Goal: Information Seeking & Learning: Compare options

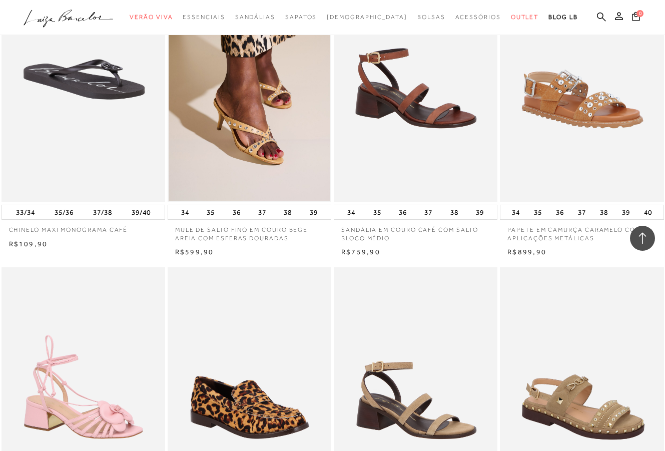
scroll to position [33524, 0]
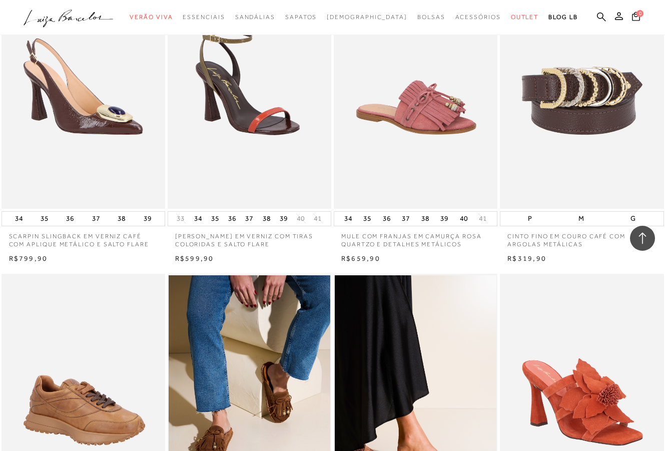
scroll to position [35432, 0]
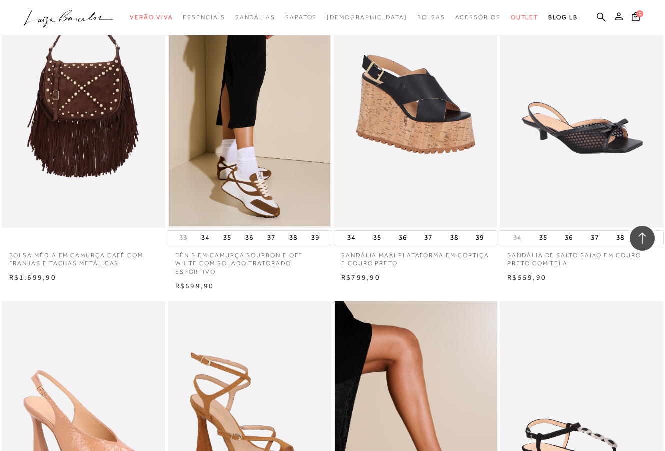
scroll to position [37540, 0]
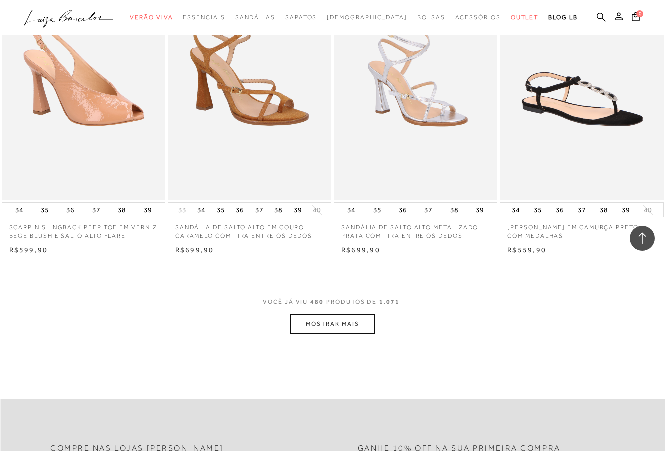
click at [361, 314] on button "MOSTRAR MAIS" at bounding box center [332, 324] width 84 height 20
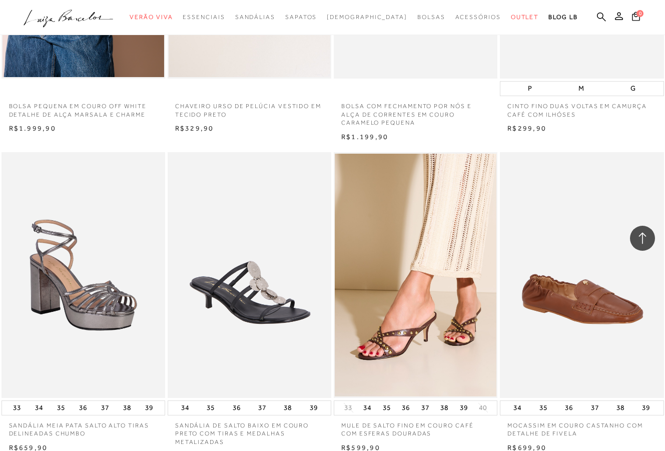
scroll to position [39267, 0]
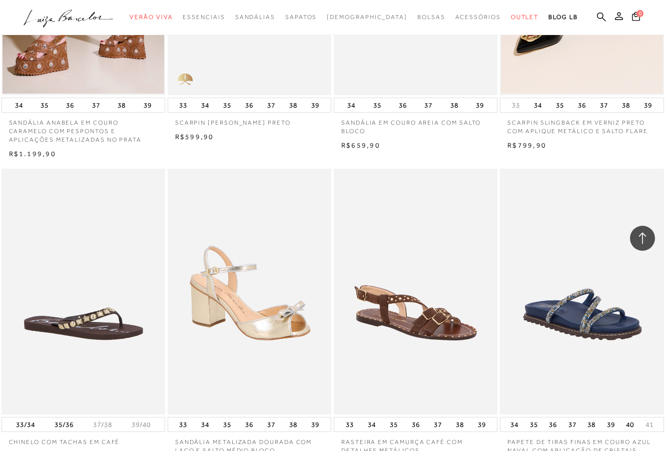
scroll to position [41108, 0]
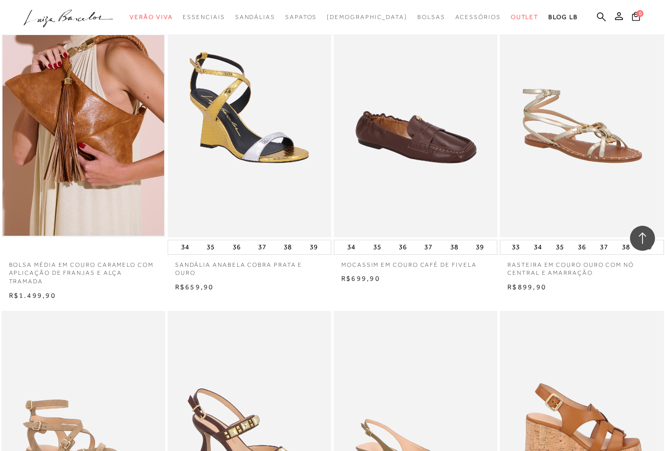
scroll to position [43009, 0]
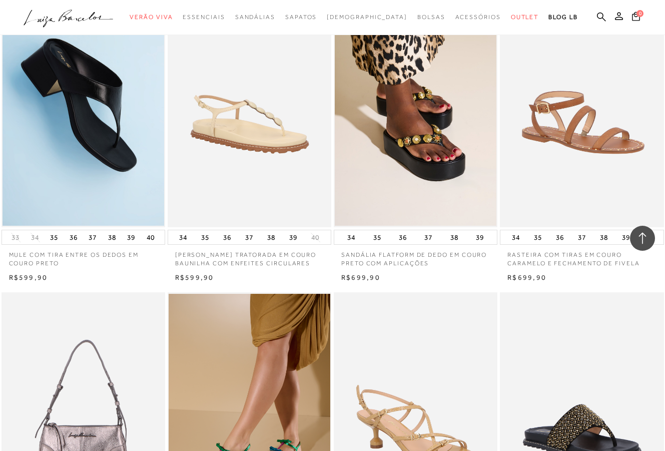
scroll to position [44775, 0]
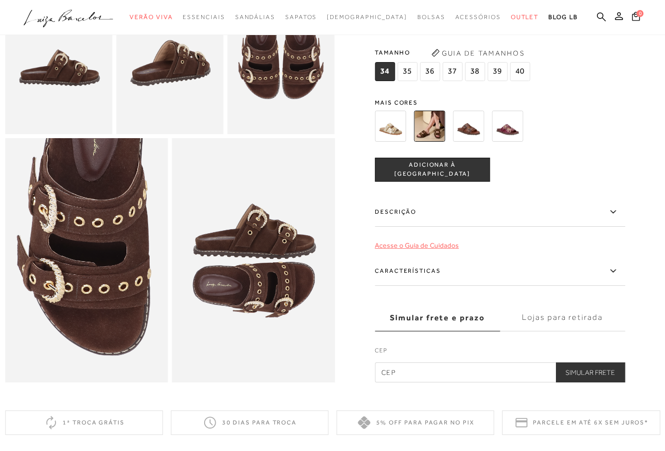
scroll to position [347, 0]
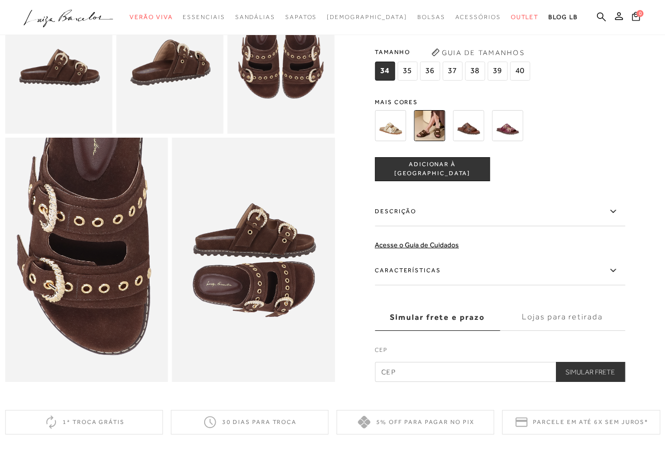
click at [509, 128] on img at bounding box center [507, 125] width 31 height 31
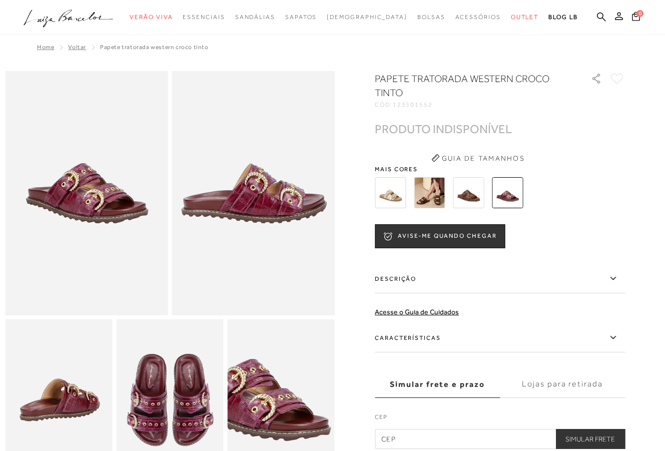
click at [465, 191] on img at bounding box center [468, 192] width 31 height 31
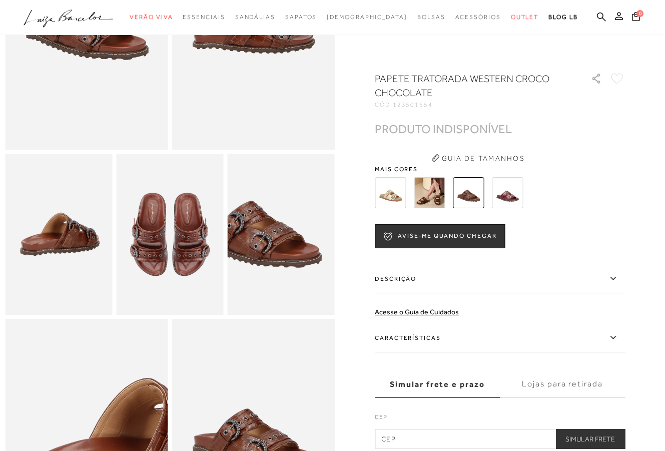
scroll to position [367, 0]
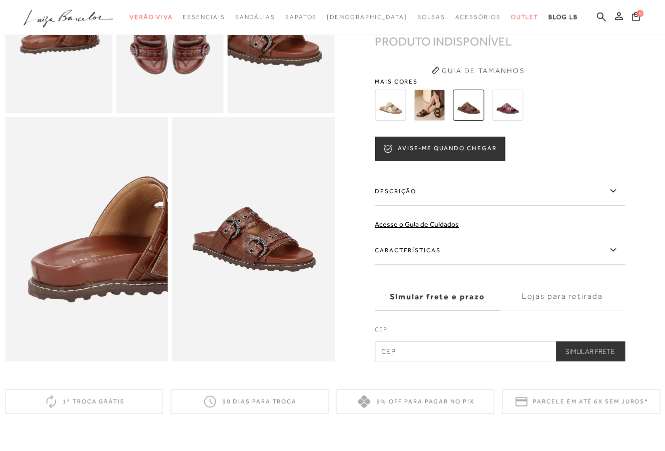
click at [403, 105] on img at bounding box center [390, 105] width 31 height 31
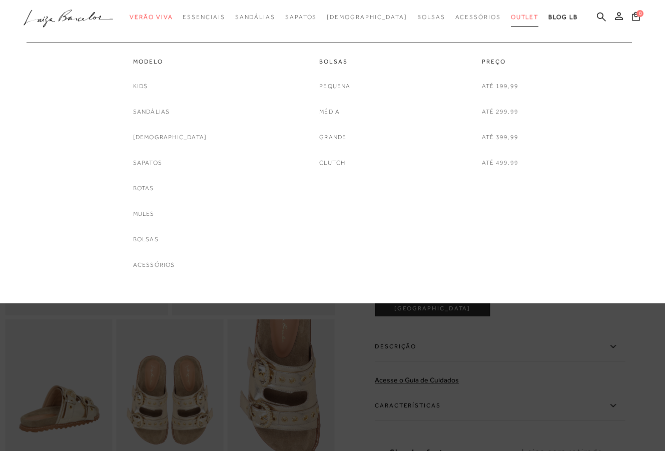
click at [511, 18] on span "Outlet" at bounding box center [525, 17] width 28 height 7
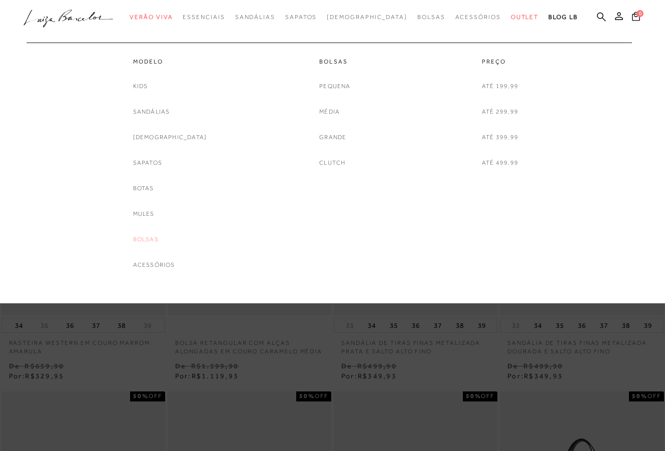
click at [159, 236] on link "Bolsas" at bounding box center [146, 239] width 26 height 11
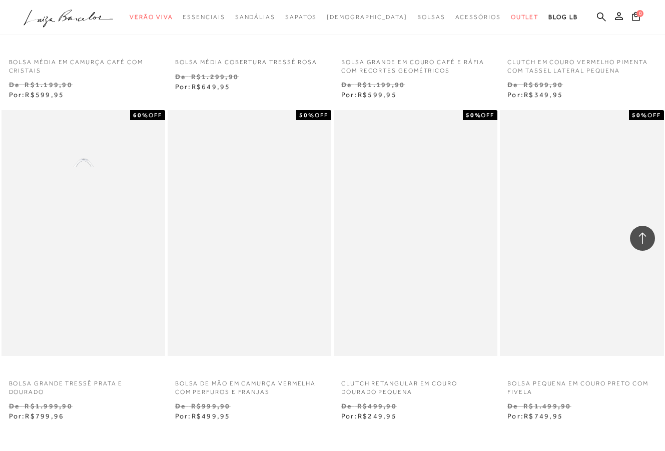
scroll to position [1665, 0]
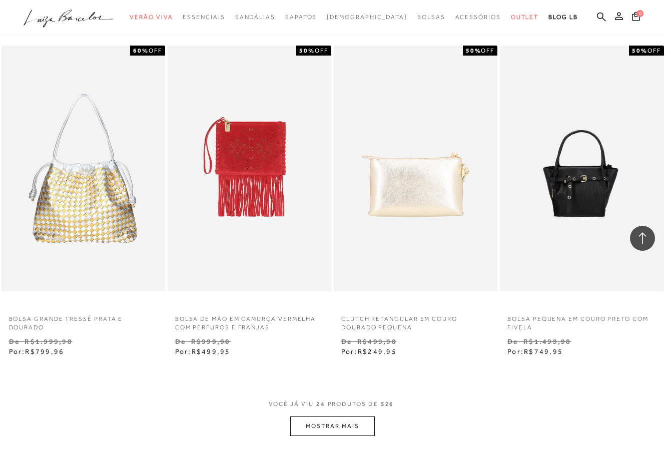
click at [321, 417] on button "MOSTRAR MAIS" at bounding box center [332, 426] width 84 height 20
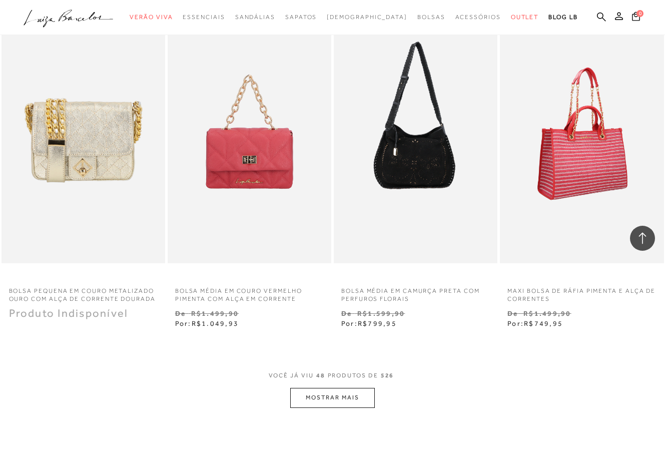
scroll to position [3725, 0]
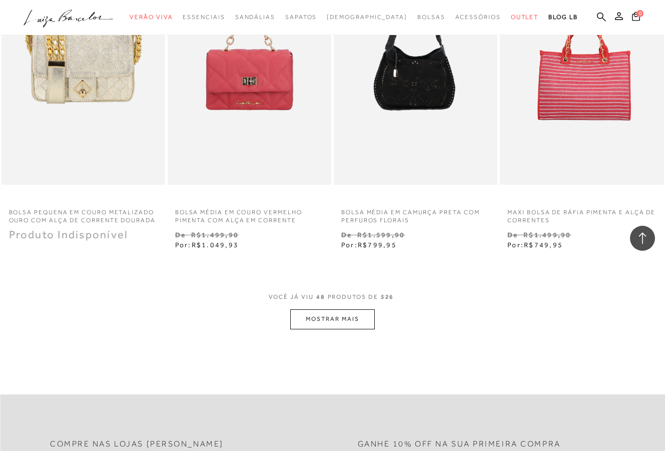
click at [336, 309] on button "MOSTRAR MAIS" at bounding box center [332, 319] width 84 height 20
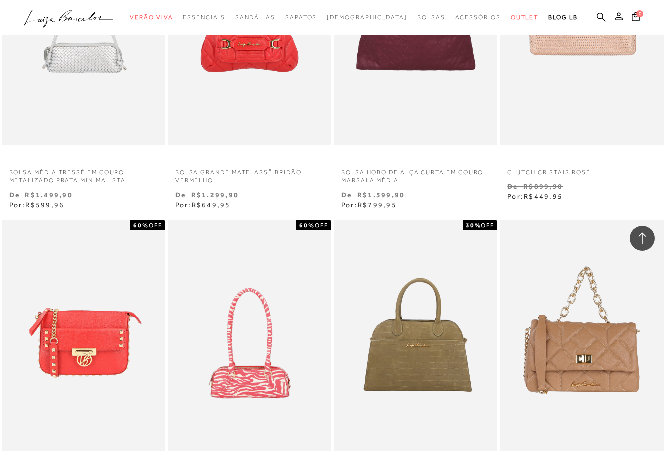
scroll to position [5566, 0]
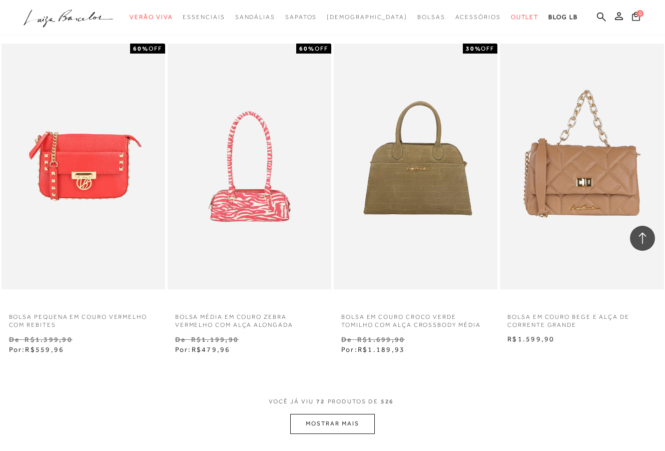
click at [352, 414] on button "MOSTRAR MAIS" at bounding box center [332, 424] width 84 height 20
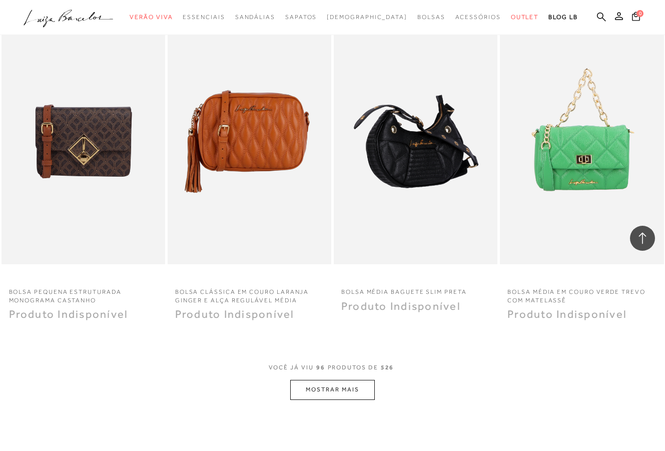
scroll to position [7532, 0]
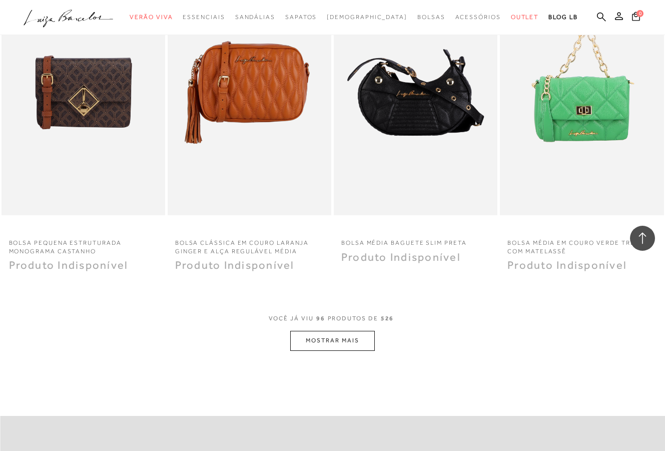
click at [346, 331] on button "MOSTRAR MAIS" at bounding box center [332, 341] width 84 height 20
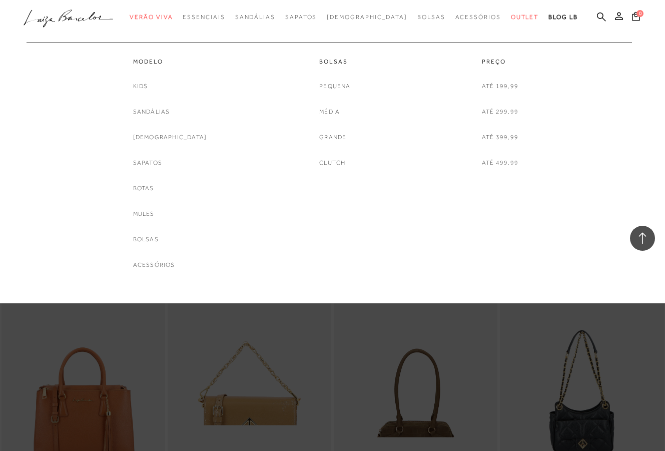
scroll to position [7737, 0]
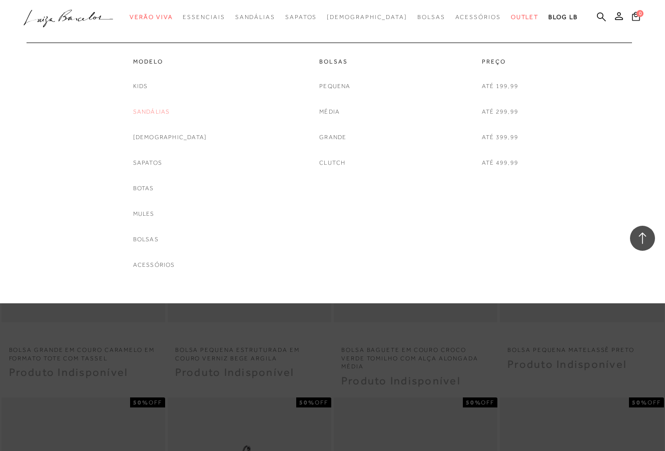
click at [170, 108] on link "Sandálias" at bounding box center [151, 112] width 37 height 11
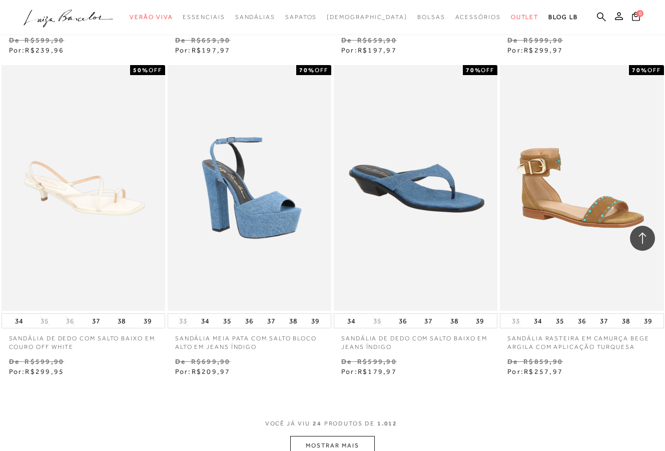
scroll to position [1720, 0]
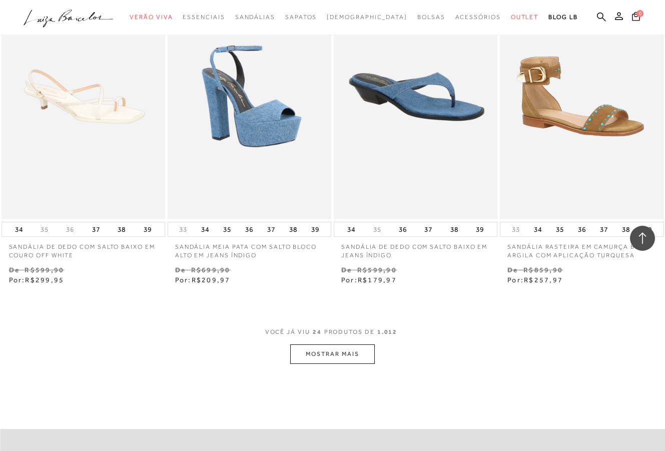
click at [343, 344] on button "MOSTRAR MAIS" at bounding box center [332, 354] width 84 height 20
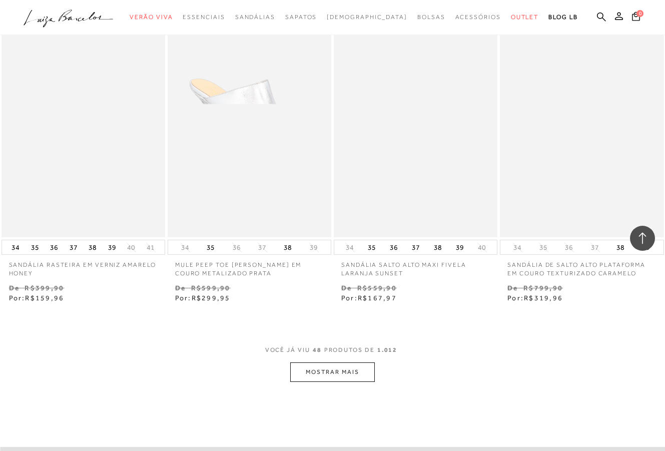
scroll to position [3648, 0]
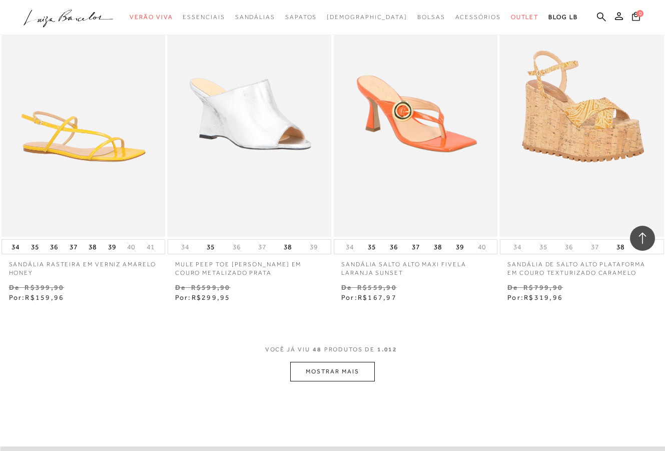
click at [374, 362] on button "MOSTRAR MAIS" at bounding box center [332, 372] width 84 height 20
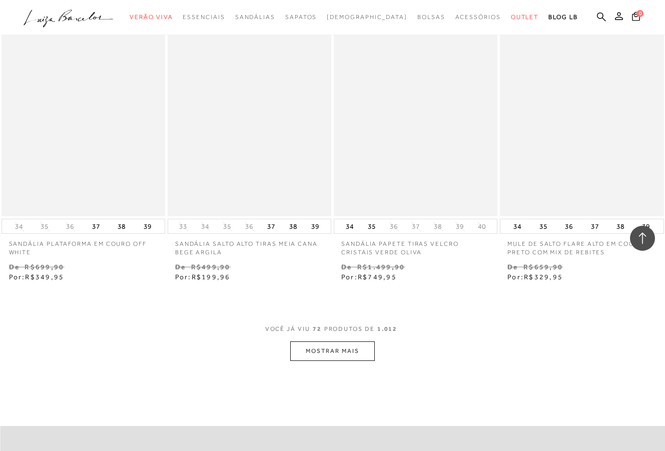
scroll to position [5604, 0]
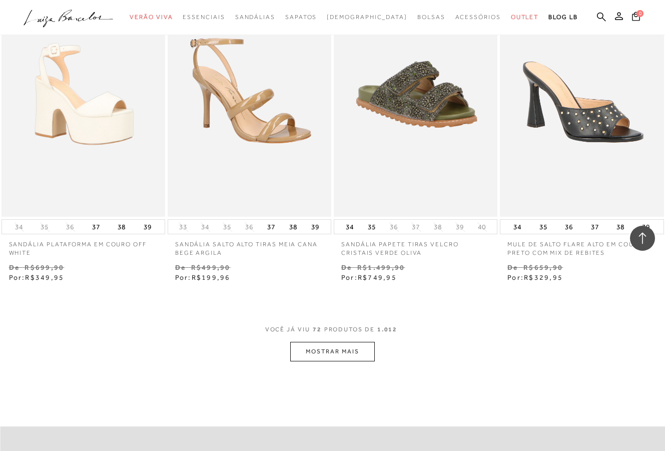
click at [297, 342] on button "MOSTRAR MAIS" at bounding box center [332, 352] width 84 height 20
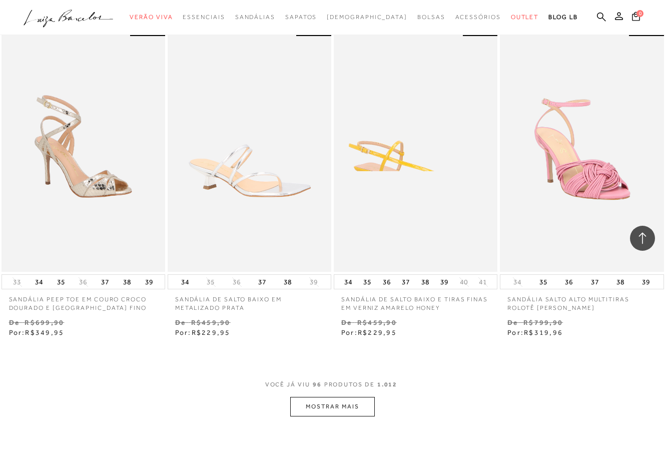
scroll to position [7505, 0]
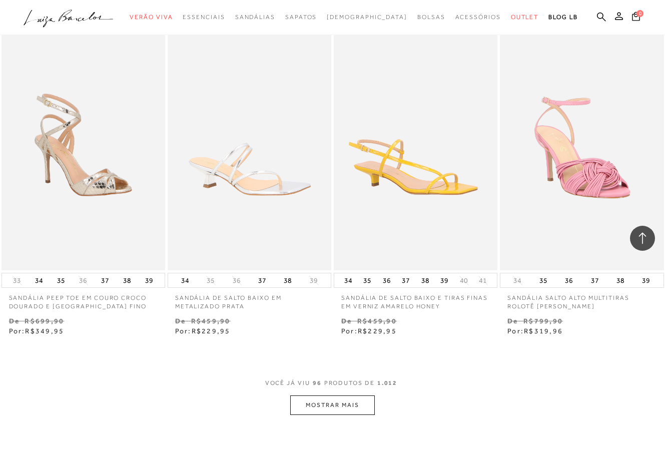
click at [320, 395] on button "MOSTRAR MAIS" at bounding box center [332, 405] width 84 height 20
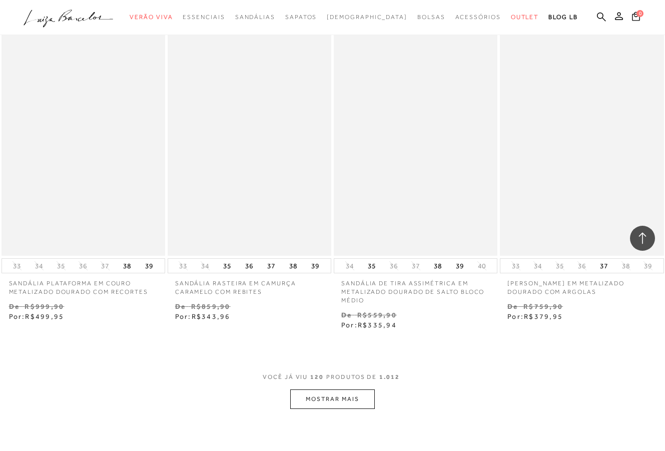
scroll to position [9547, 0]
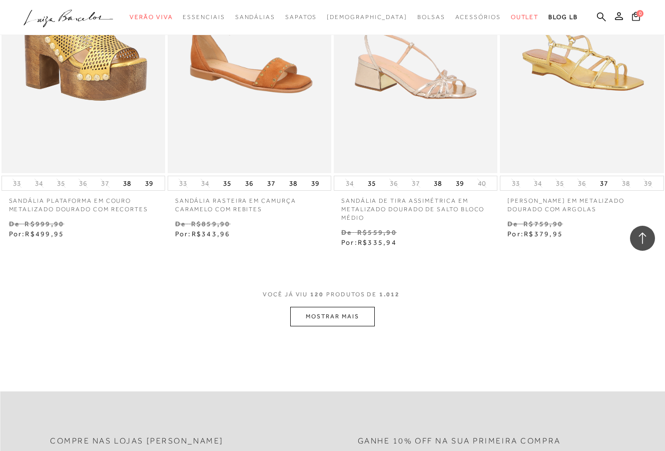
click at [360, 307] on button "MOSTRAR MAIS" at bounding box center [332, 317] width 84 height 20
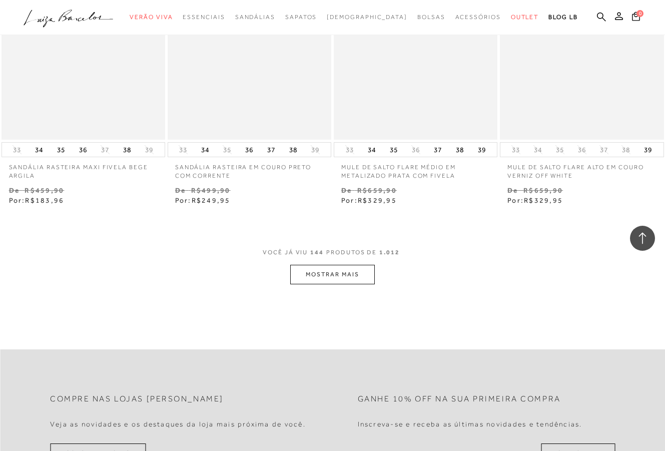
scroll to position [11527, 0]
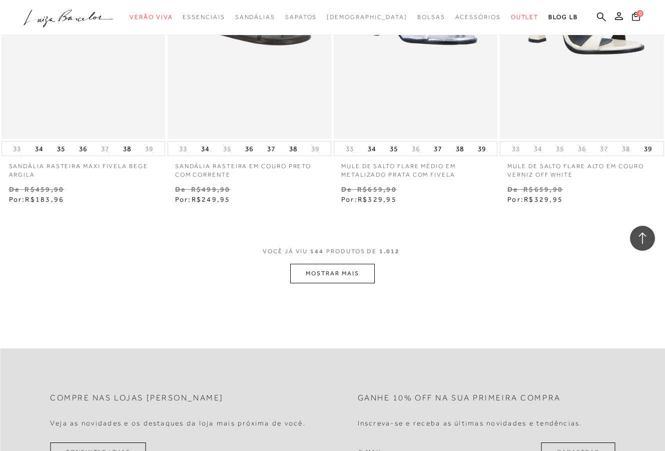
click at [351, 264] on button "MOSTRAR MAIS" at bounding box center [332, 274] width 84 height 20
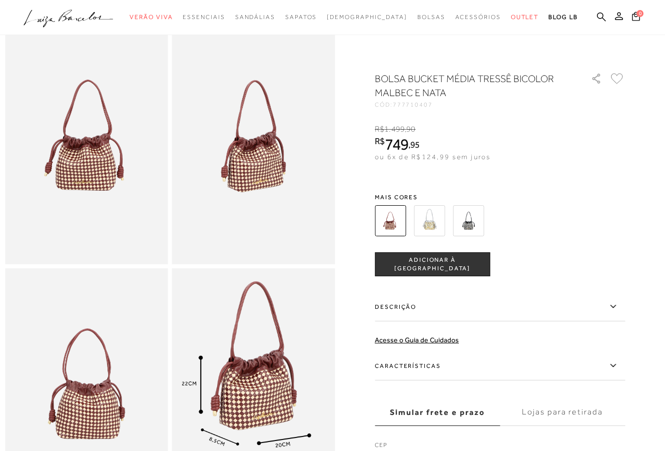
scroll to position [51, 0]
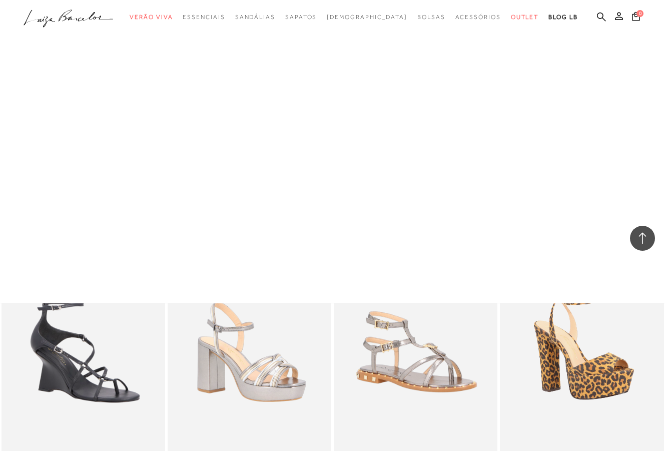
scroll to position [22861, 0]
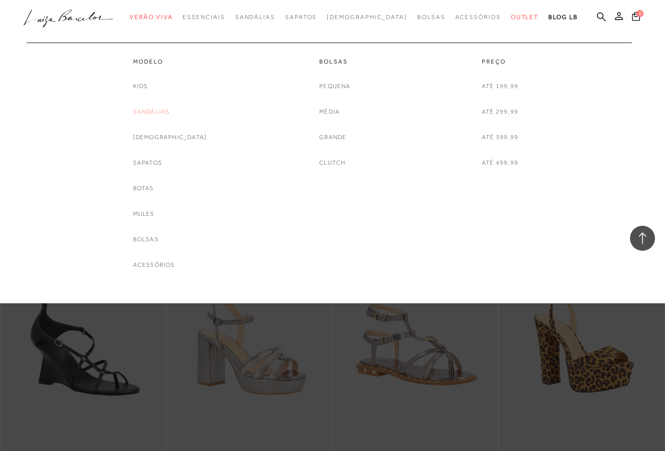
click at [170, 111] on link "Sandálias" at bounding box center [151, 112] width 37 height 11
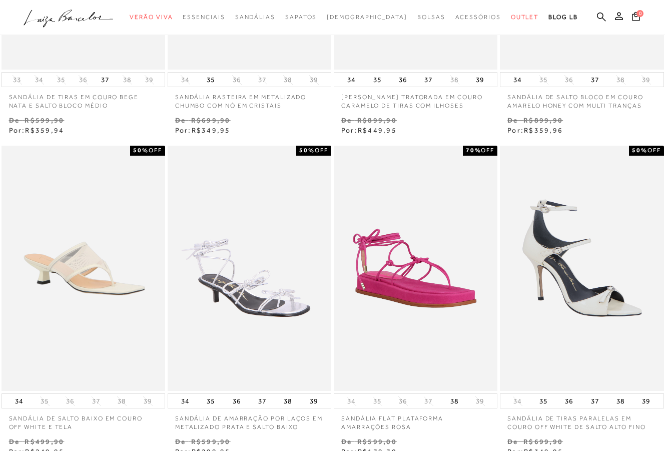
scroll to position [0, 0]
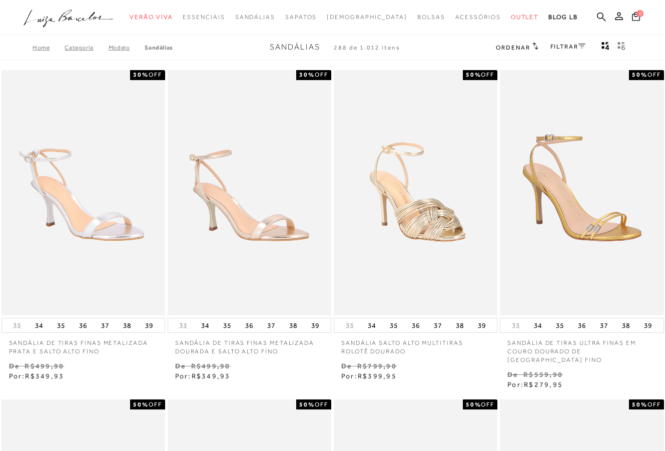
click at [560, 46] on link "FILTRAR" at bounding box center [568, 46] width 35 height 7
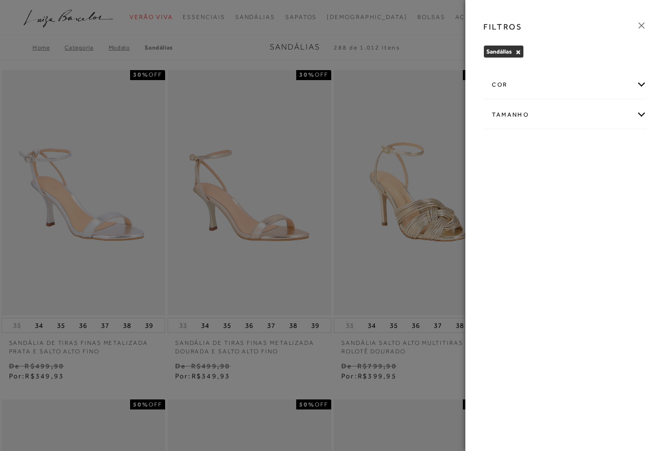
click at [537, 113] on div "Tamanho" at bounding box center [565, 115] width 163 height 27
click at [512, 198] on label "34" at bounding box center [503, 201] width 23 height 22
click at [500, 198] on input "34" at bounding box center [495, 202] width 10 height 10
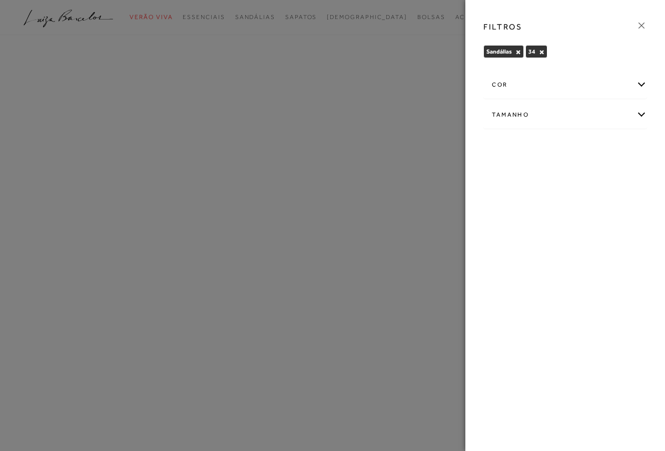
click at [639, 26] on icon at bounding box center [641, 25] width 11 height 11
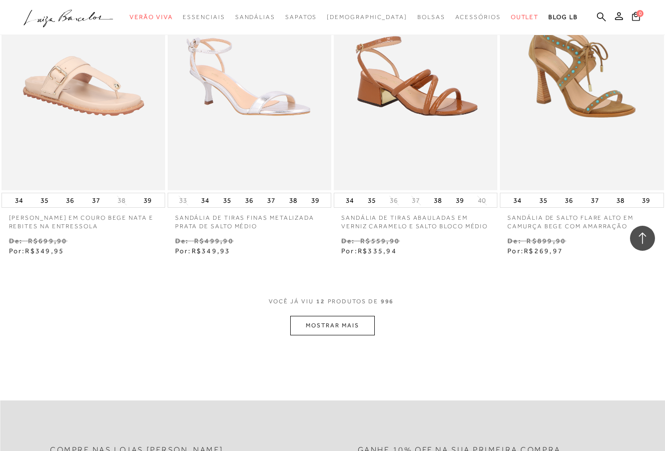
scroll to position [813, 0]
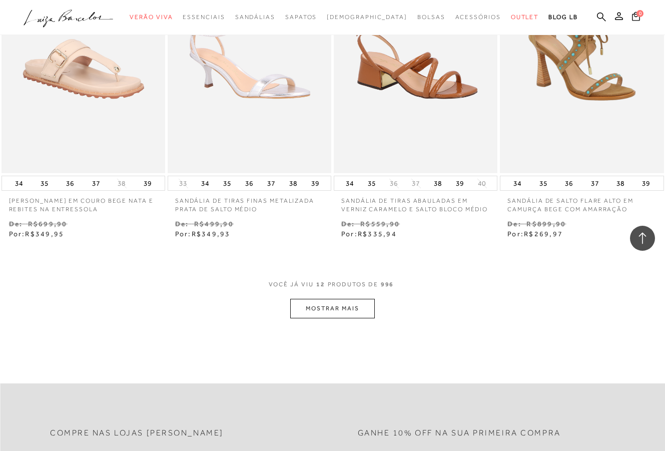
click at [337, 299] on button "MOSTRAR MAIS" at bounding box center [332, 309] width 84 height 20
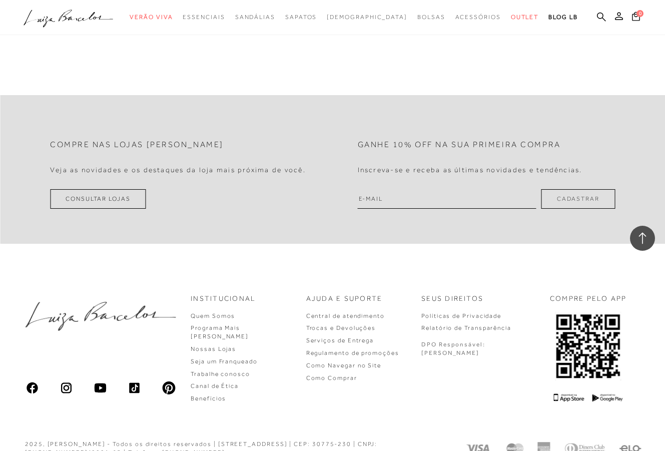
scroll to position [1796, 0]
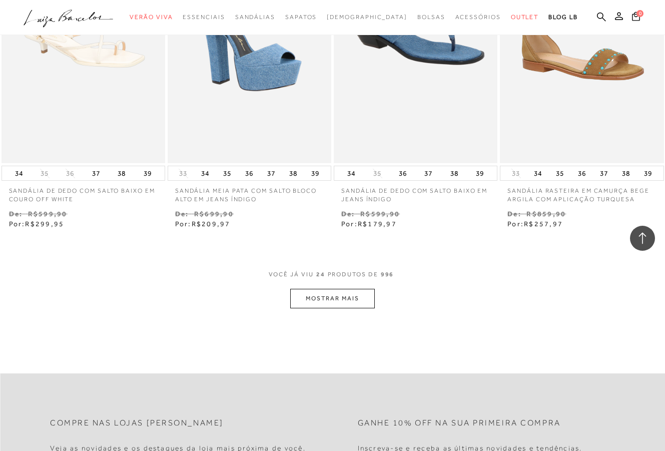
click at [353, 289] on button "MOSTRAR MAIS" at bounding box center [332, 299] width 84 height 20
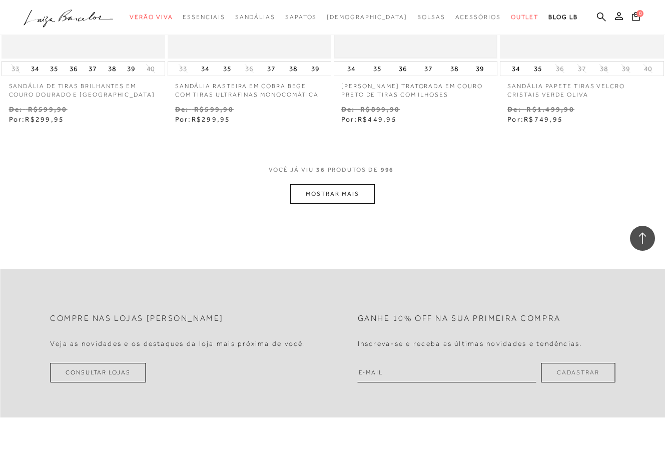
scroll to position [2891, 0]
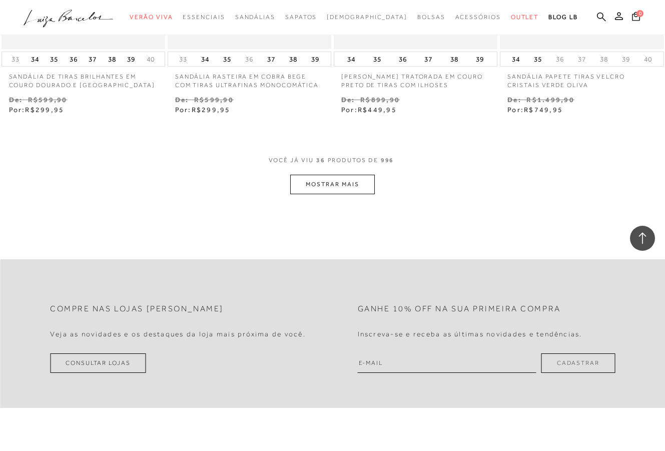
click at [359, 175] on button "MOSTRAR MAIS" at bounding box center [332, 185] width 84 height 20
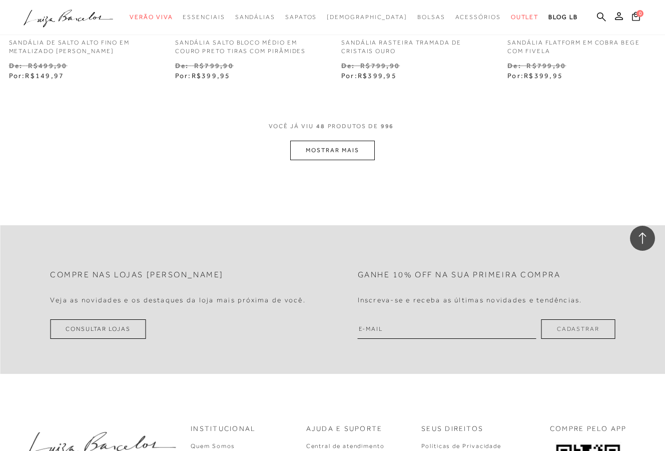
scroll to position [3916, 0]
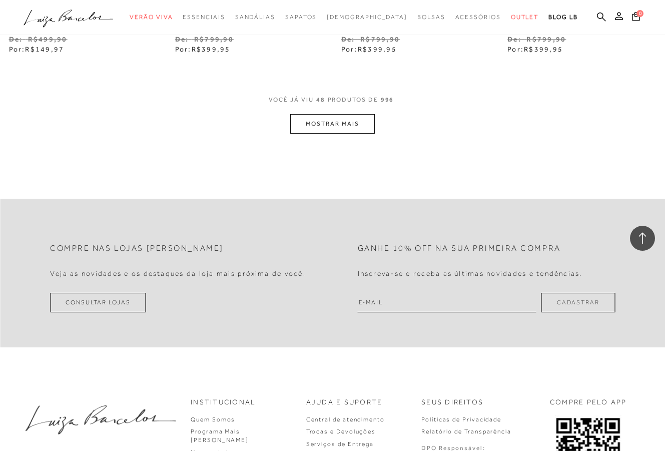
click at [363, 114] on button "MOSTRAR MAIS" at bounding box center [332, 124] width 84 height 20
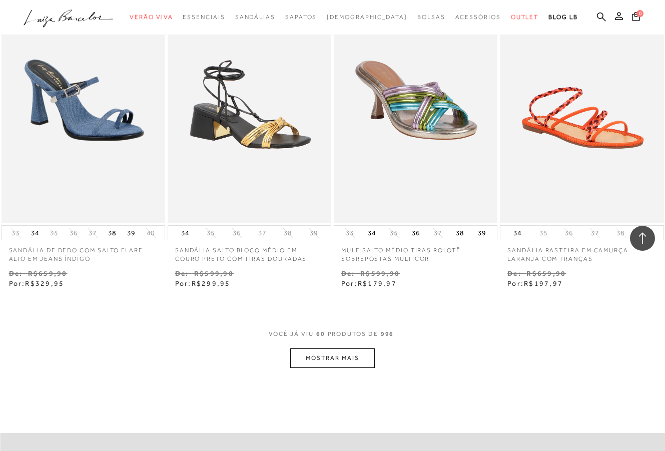
scroll to position [4660, 0]
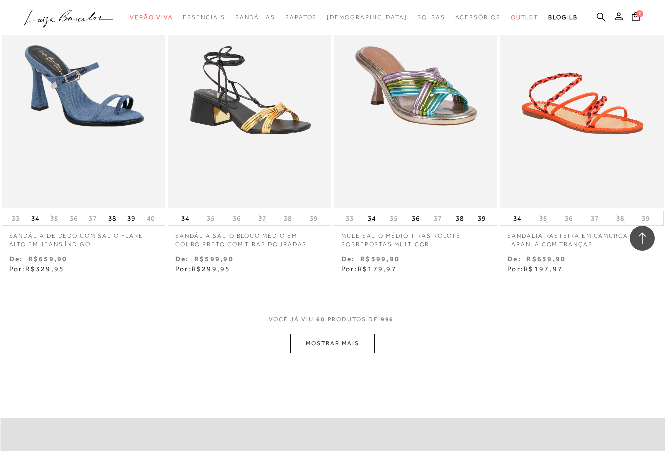
click at [349, 334] on button "MOSTRAR MAIS" at bounding box center [332, 344] width 84 height 20
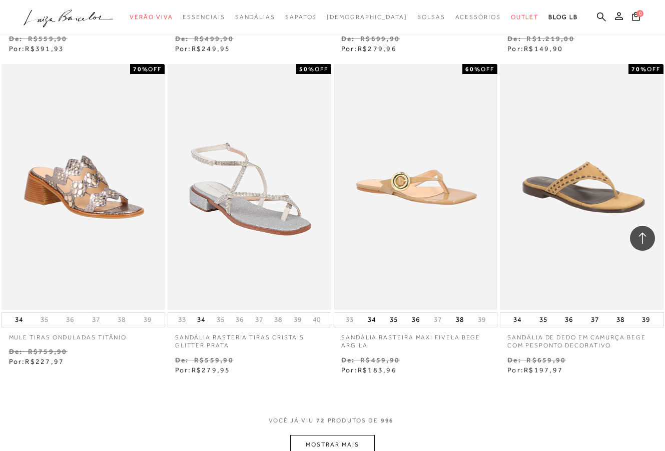
scroll to position [5552, 0]
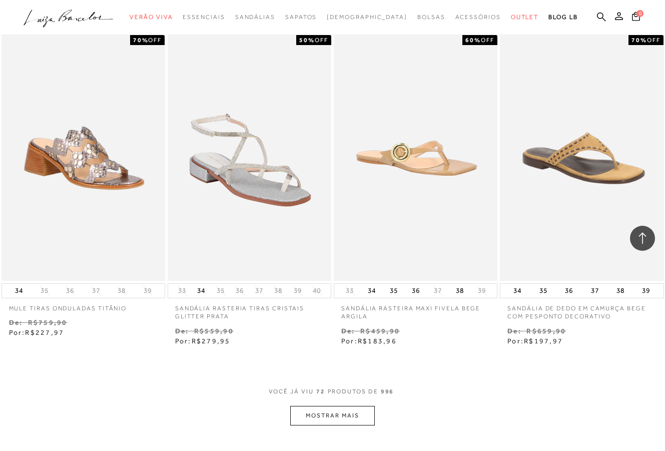
click at [357, 406] on button "MOSTRAR MAIS" at bounding box center [332, 416] width 84 height 20
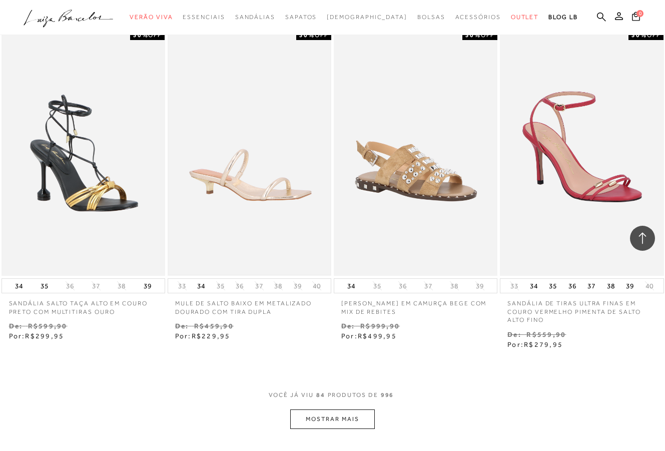
scroll to position [6591, 0]
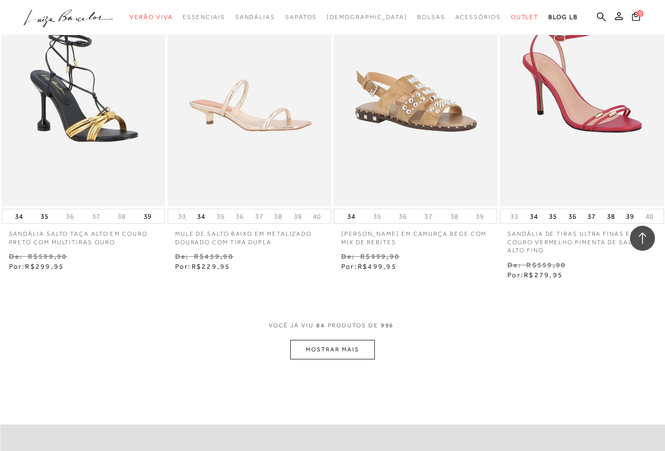
click at [322, 340] on button "MOSTRAR MAIS" at bounding box center [332, 350] width 84 height 20
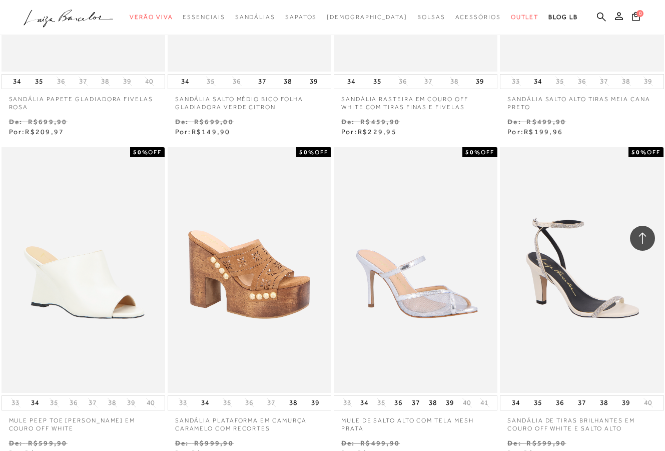
scroll to position [7456, 0]
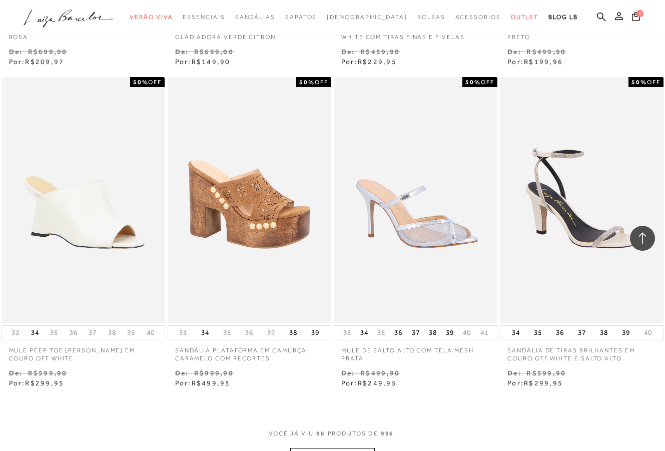
click at [330, 448] on button "MOSTRAR MAIS" at bounding box center [332, 458] width 84 height 20
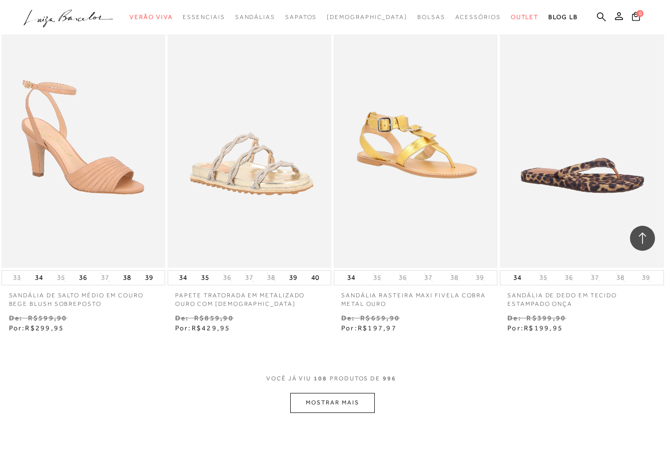
scroll to position [8475, 0]
click at [332, 392] on button "MOSTRAR MAIS" at bounding box center [332, 402] width 84 height 20
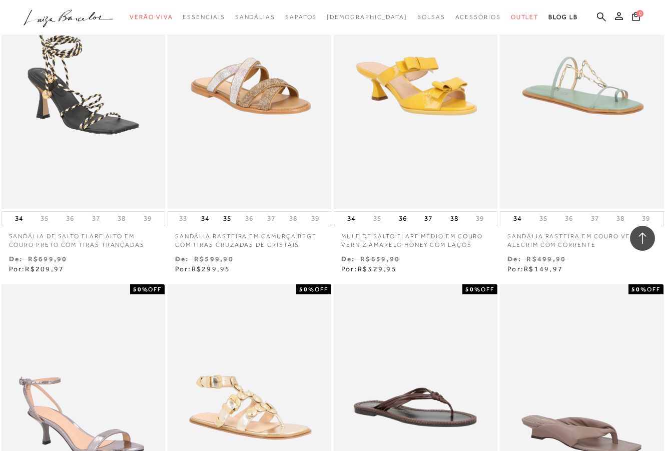
scroll to position [9405, 0]
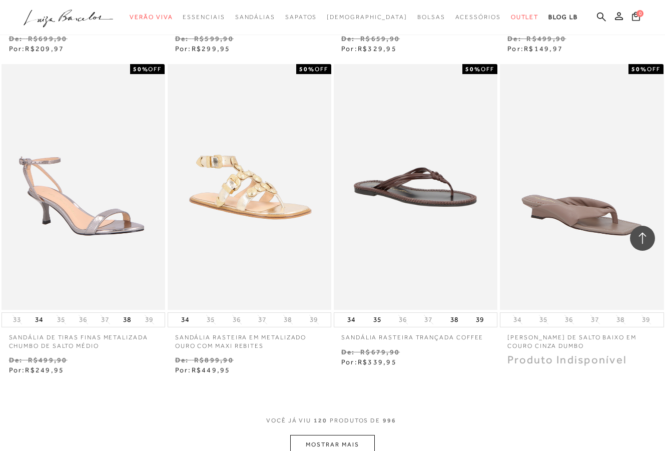
click at [347, 435] on button "MOSTRAR MAIS" at bounding box center [332, 445] width 84 height 20
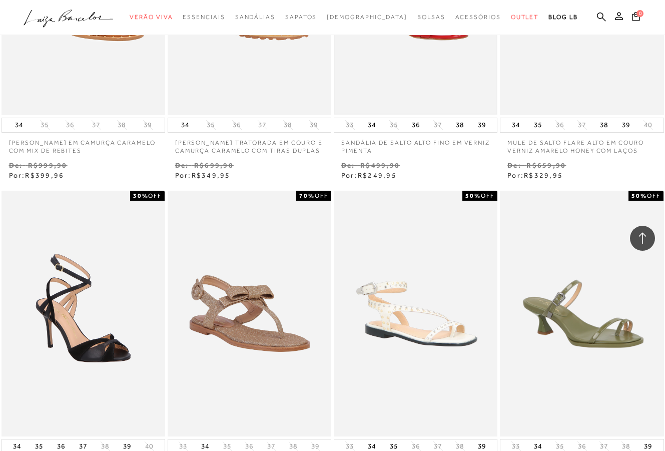
scroll to position [10368, 0]
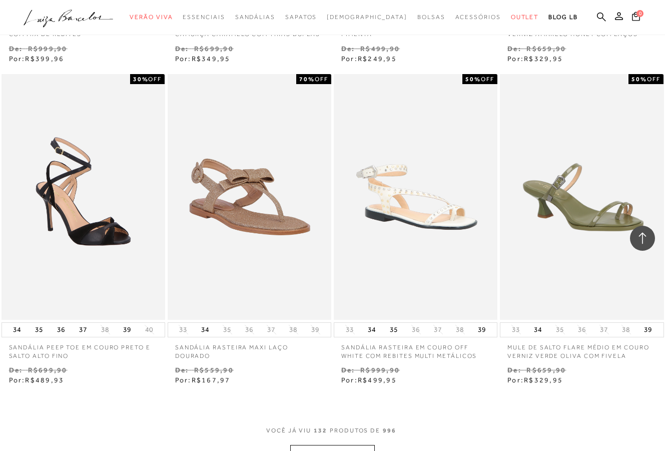
click at [357, 445] on button "MOSTRAR MAIS" at bounding box center [332, 455] width 84 height 20
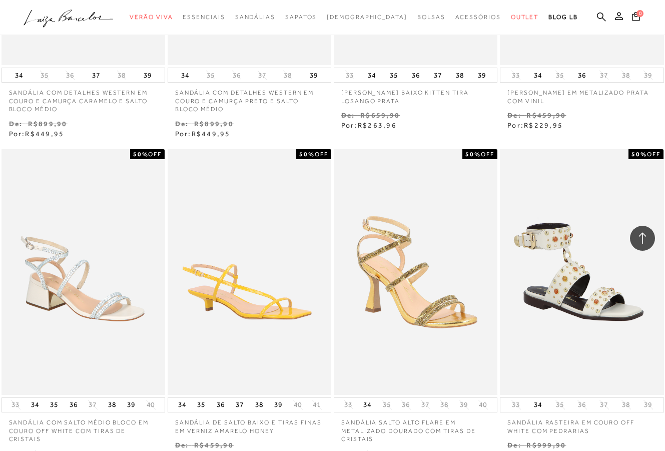
scroll to position [11509, 0]
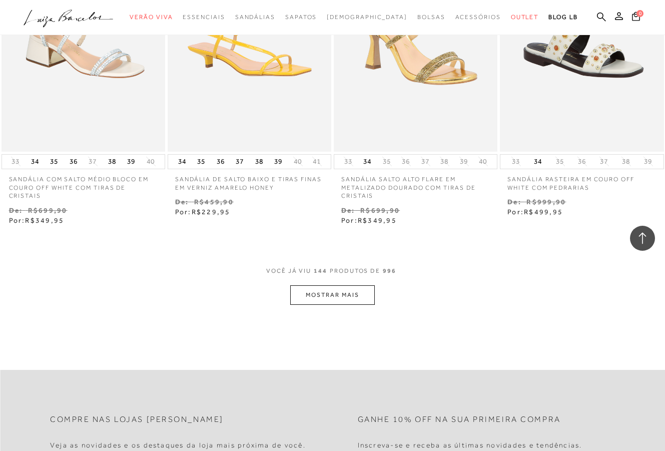
click at [350, 285] on button "MOSTRAR MAIS" at bounding box center [332, 295] width 84 height 20
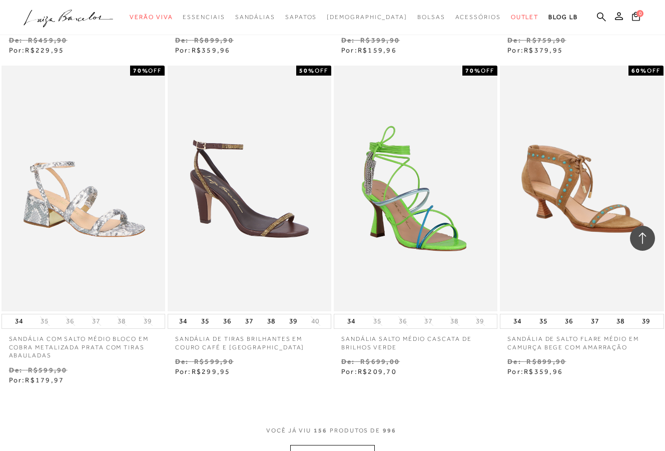
scroll to position [12648, 0]
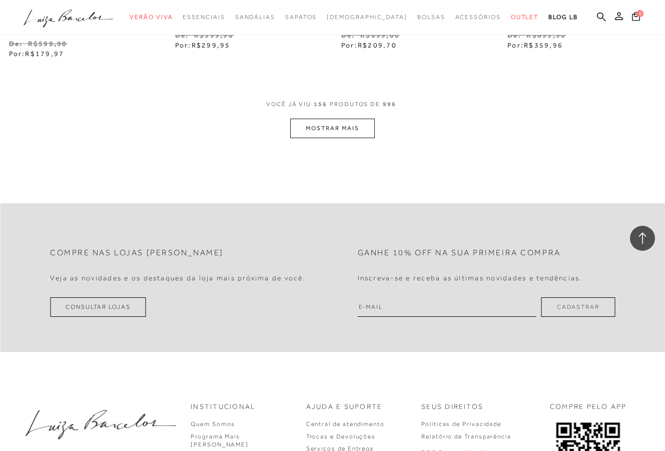
click at [363, 119] on button "MOSTRAR MAIS" at bounding box center [332, 129] width 84 height 20
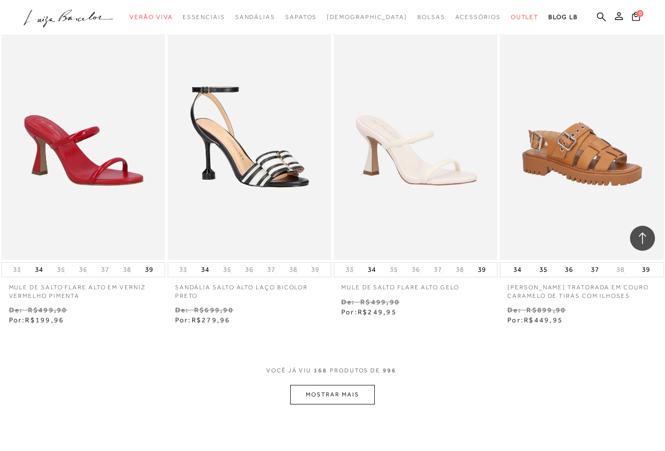
scroll to position [13457, 0]
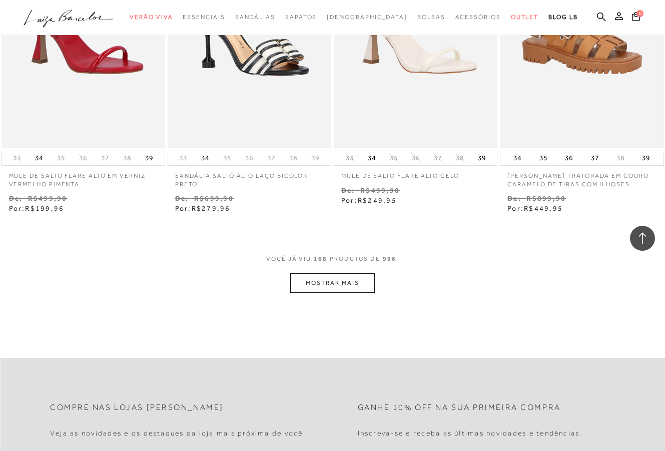
click at [344, 273] on button "MOSTRAR MAIS" at bounding box center [332, 283] width 84 height 20
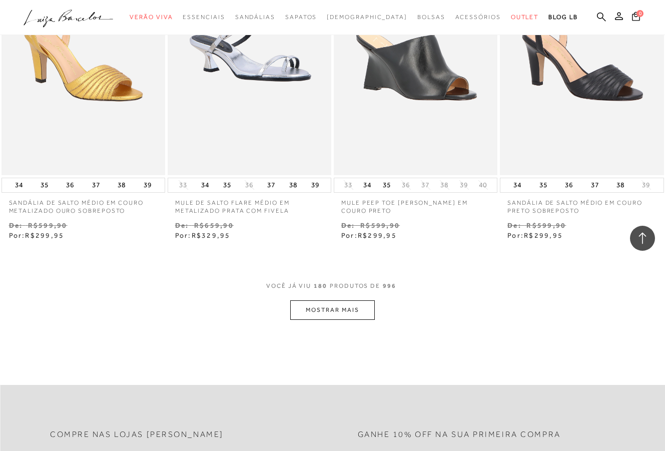
scroll to position [14486, 0]
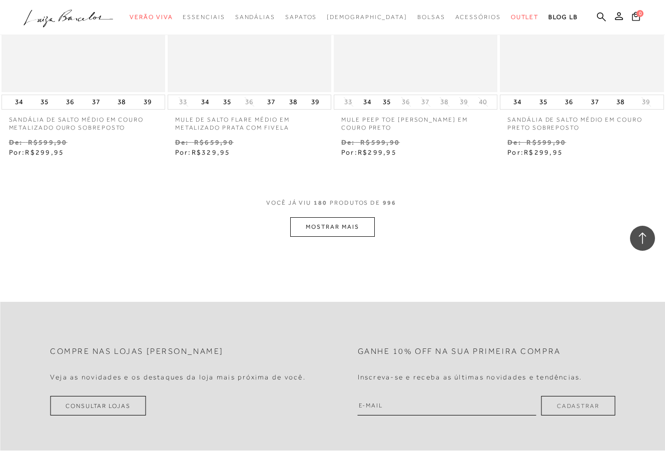
click at [348, 217] on button "MOSTRAR MAIS" at bounding box center [332, 227] width 84 height 20
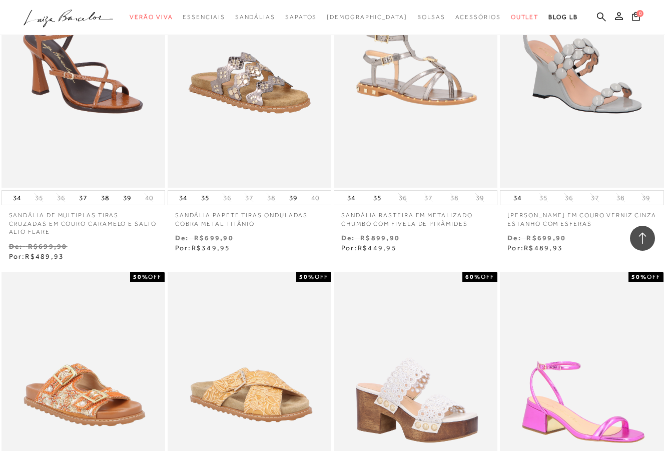
scroll to position [15419, 0]
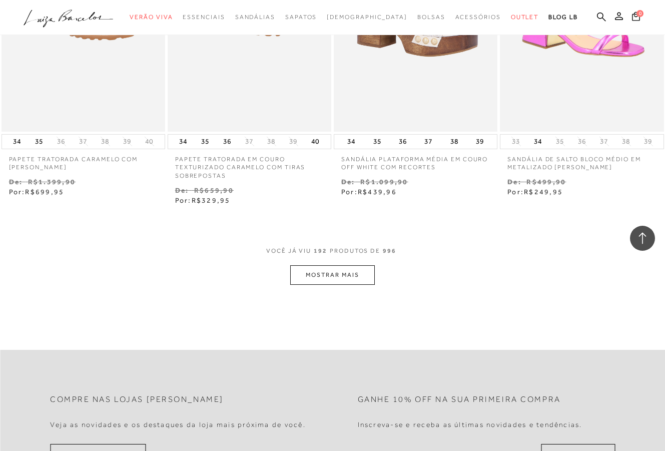
click at [323, 265] on button "MOSTRAR MAIS" at bounding box center [332, 275] width 84 height 20
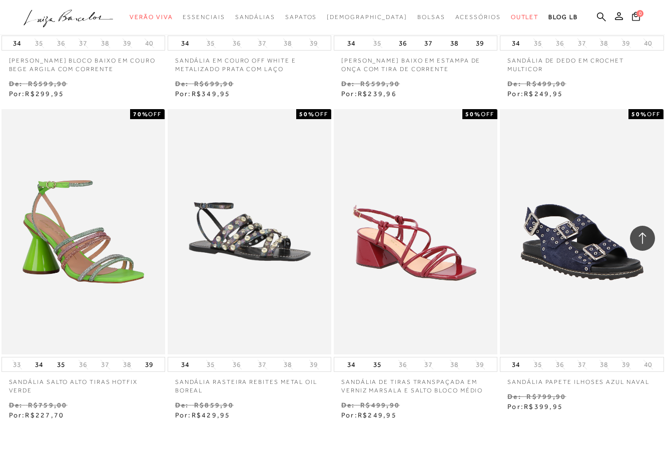
scroll to position [16202, 0]
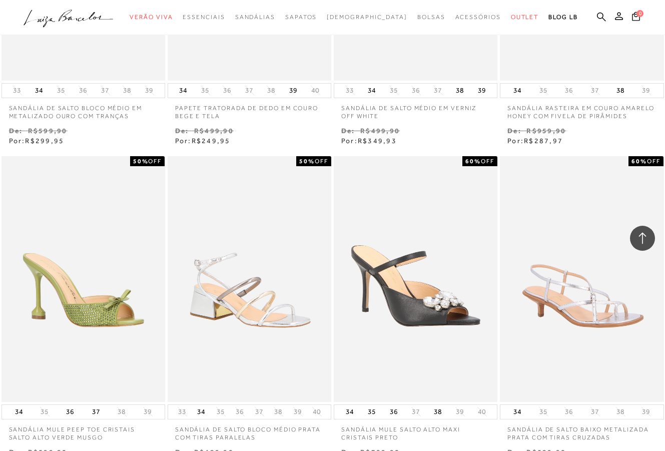
scroll to position [17238, 0]
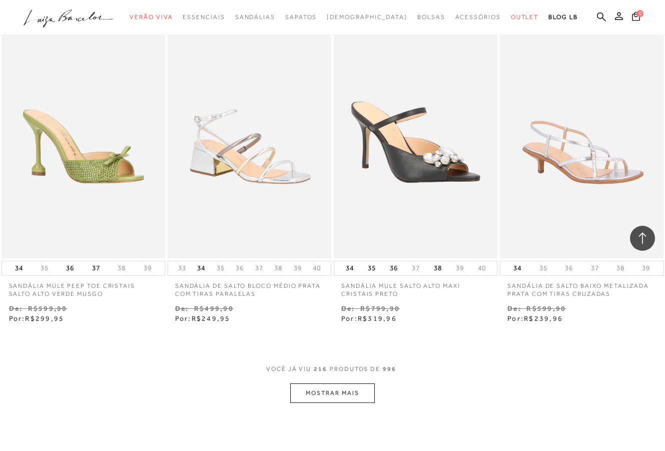
click at [346, 383] on button "MOSTRAR MAIS" at bounding box center [332, 393] width 84 height 20
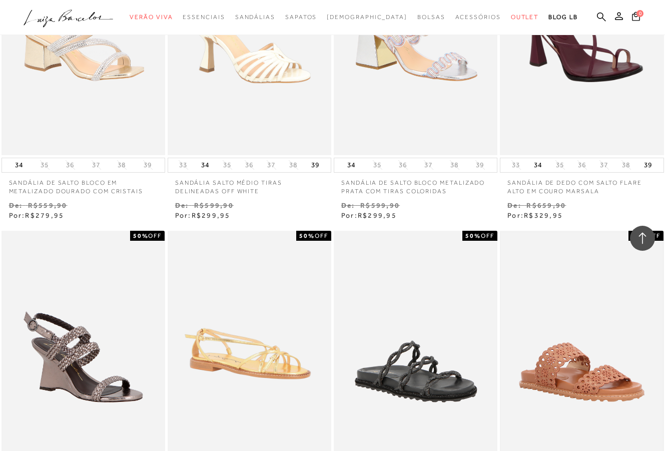
scroll to position [18109, 0]
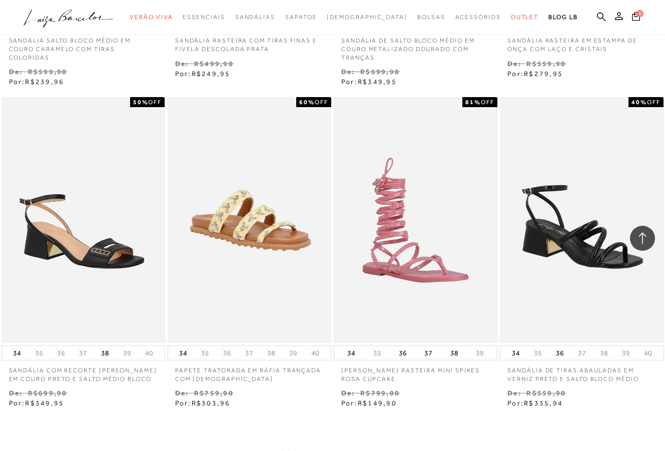
scroll to position [19094, 0]
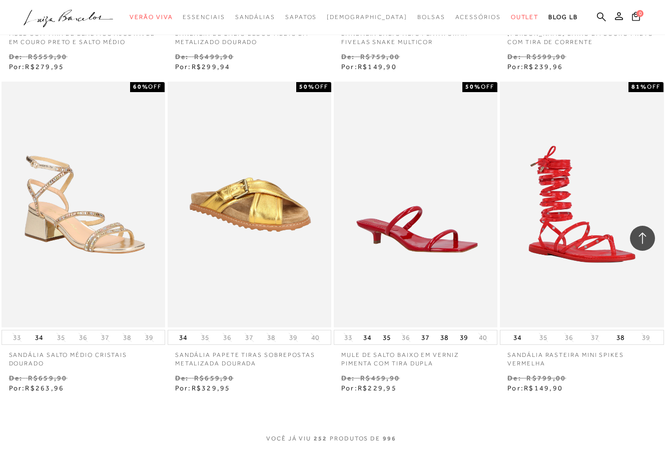
scroll to position [20074, 0]
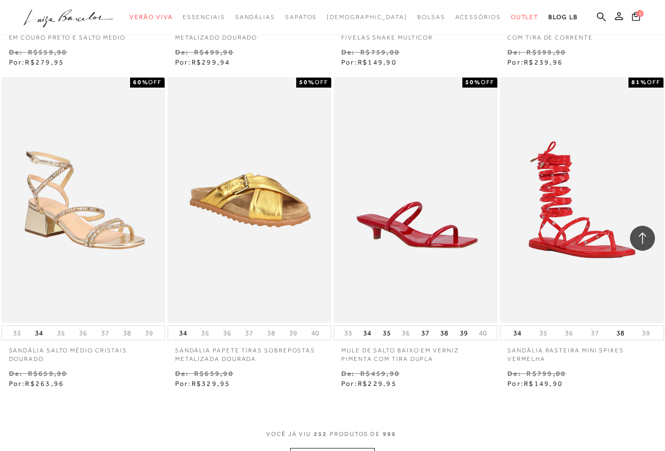
click at [318, 448] on button "MOSTRAR MAIS" at bounding box center [332, 458] width 84 height 20
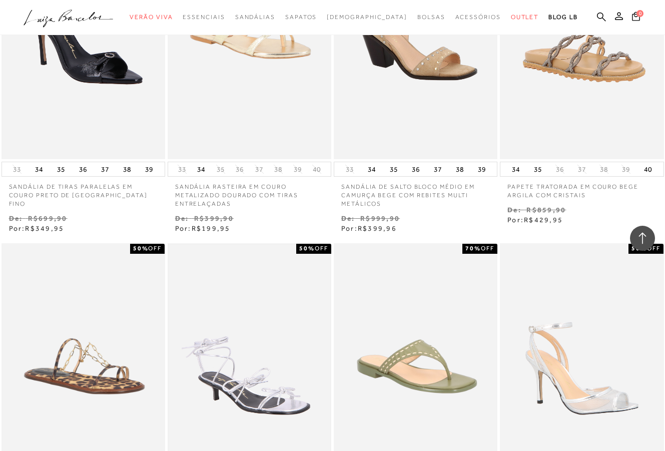
scroll to position [21127, 0]
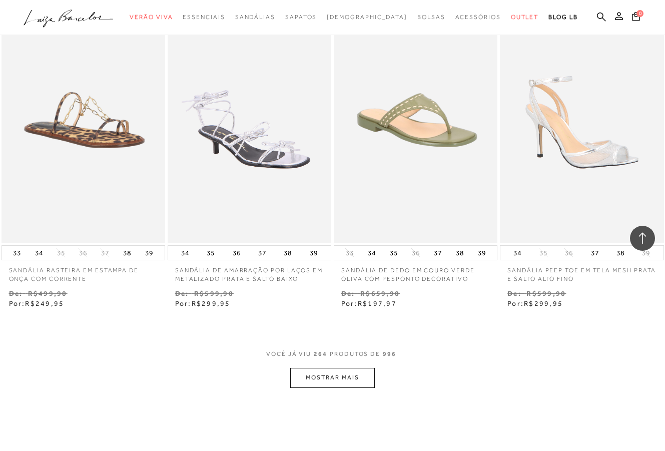
click at [337, 368] on button "MOSTRAR MAIS" at bounding box center [332, 378] width 84 height 20
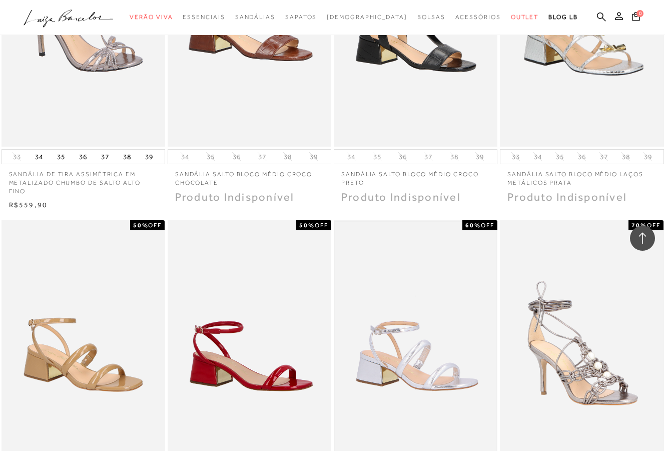
scroll to position [21999, 0]
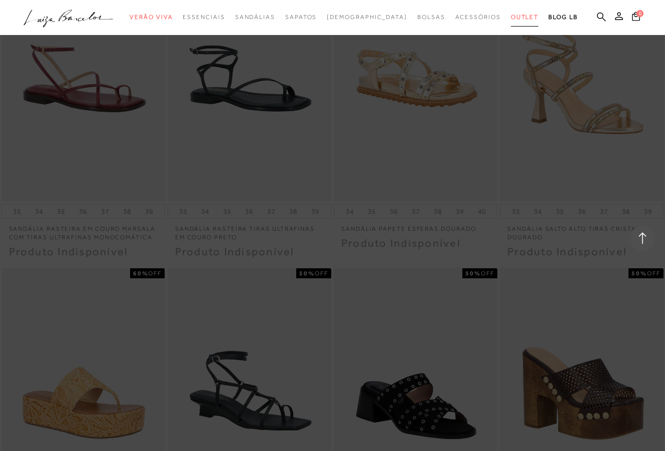
scroll to position [23287, 0]
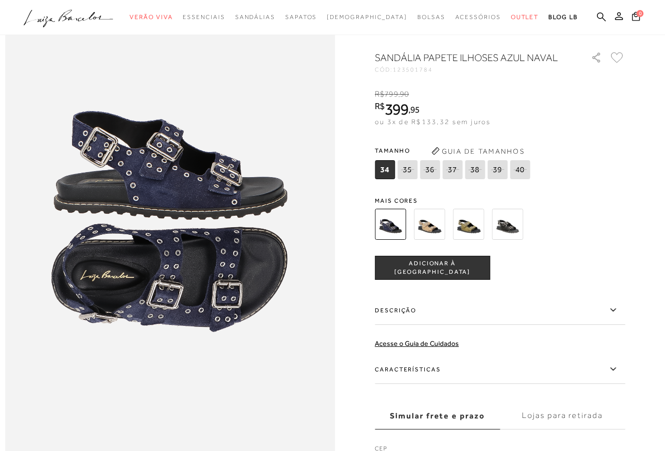
scroll to position [449, 0]
